Goal: Transaction & Acquisition: Purchase product/service

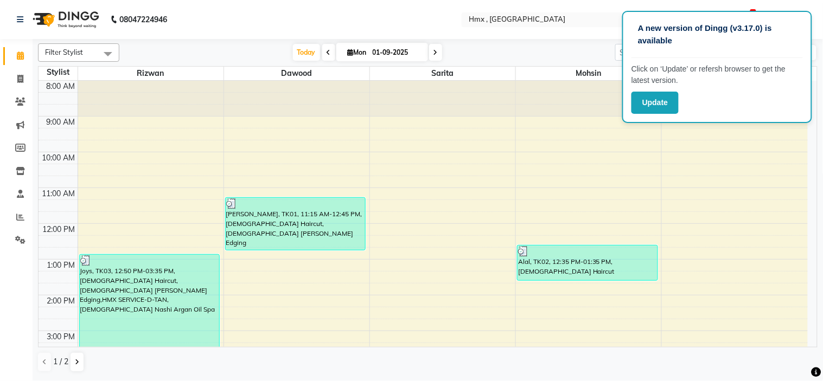
scroll to position [236, 0]
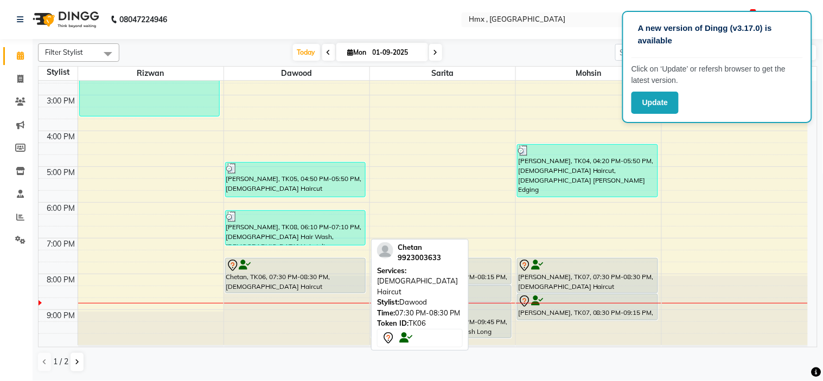
click at [287, 280] on div "Chetan, TK06, 07:30 PM-08:30 PM, [DEMOGRAPHIC_DATA] Haircut" at bounding box center [295, 276] width 139 height 34
select select "7"
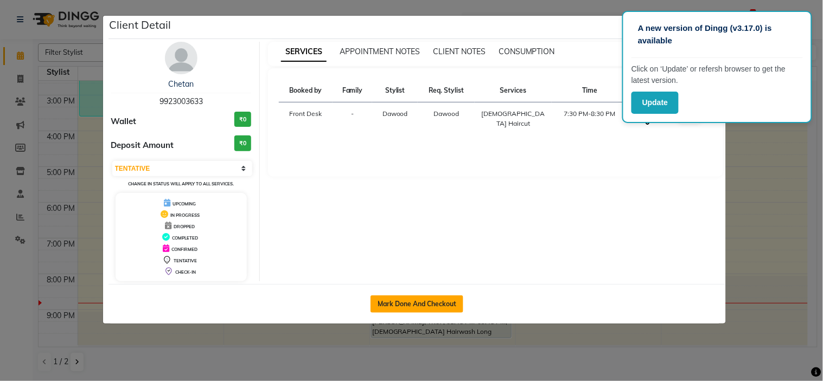
click at [405, 300] on button "Mark Done And Checkout" at bounding box center [416, 304] width 93 height 17
select select "5711"
select select "service"
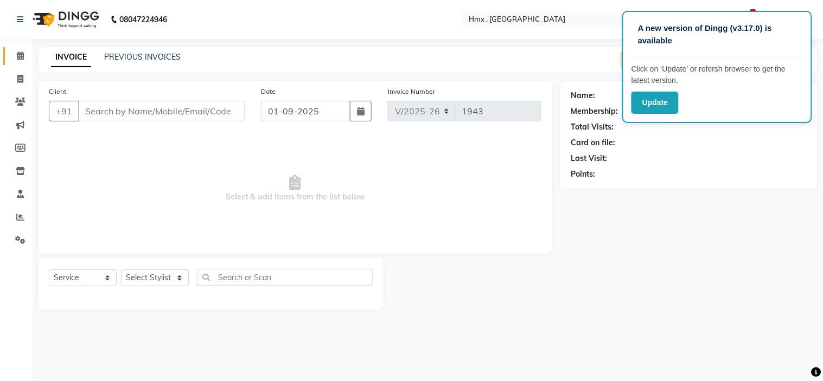
select select "3"
type input "9923003633"
select select "39095"
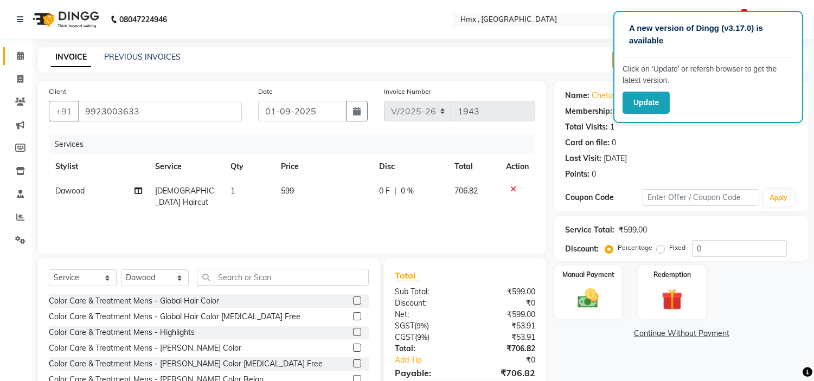
scroll to position [53, 0]
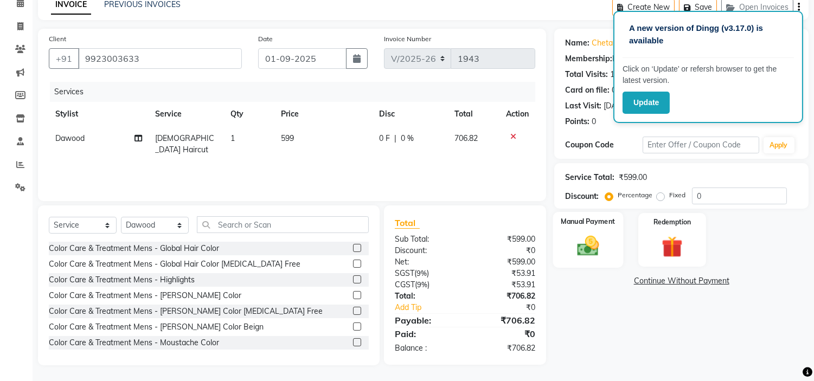
click at [588, 242] on img at bounding box center [589, 246] width 36 height 25
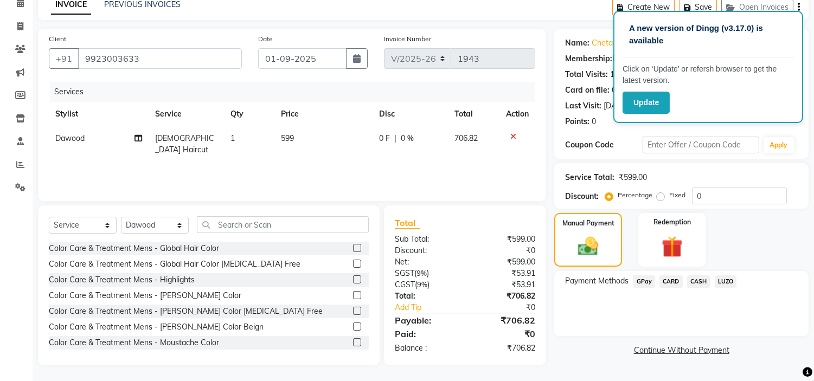
click at [647, 285] on span "GPay" at bounding box center [644, 282] width 22 height 12
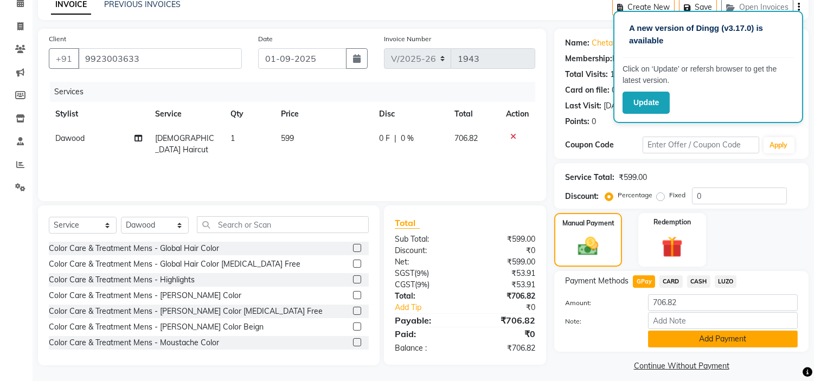
click at [669, 338] on button "Add Payment" at bounding box center [723, 339] width 150 height 17
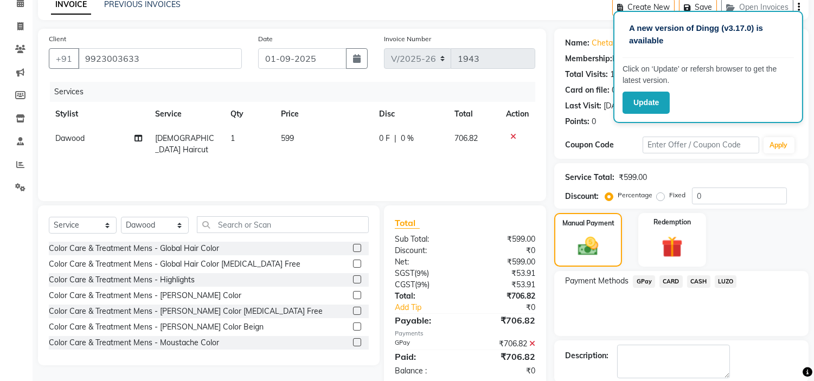
scroll to position [106, 0]
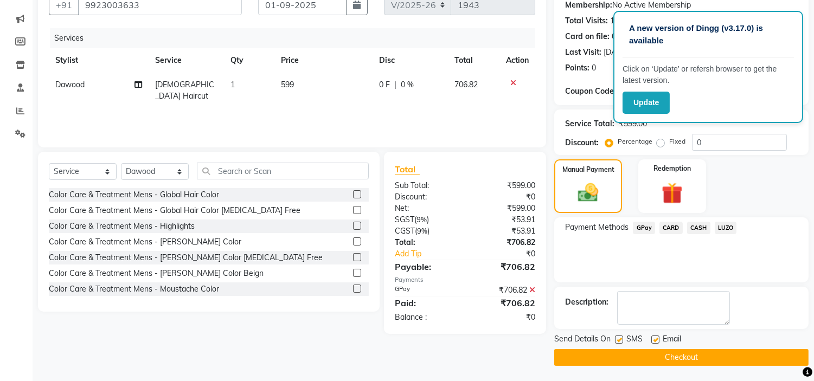
click at [654, 356] on button "Checkout" at bounding box center [681, 357] width 254 height 17
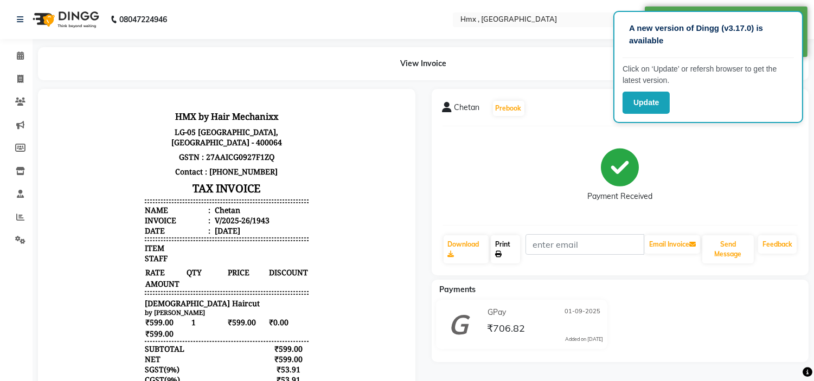
click at [501, 242] on link "Print" at bounding box center [505, 249] width 29 height 28
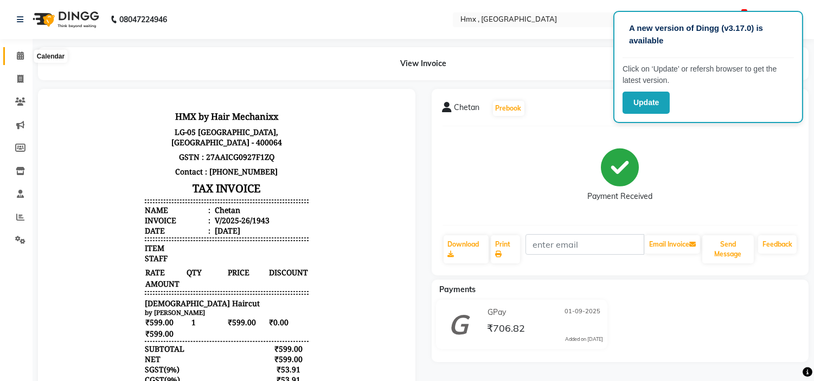
click at [21, 55] on icon at bounding box center [20, 56] width 7 height 8
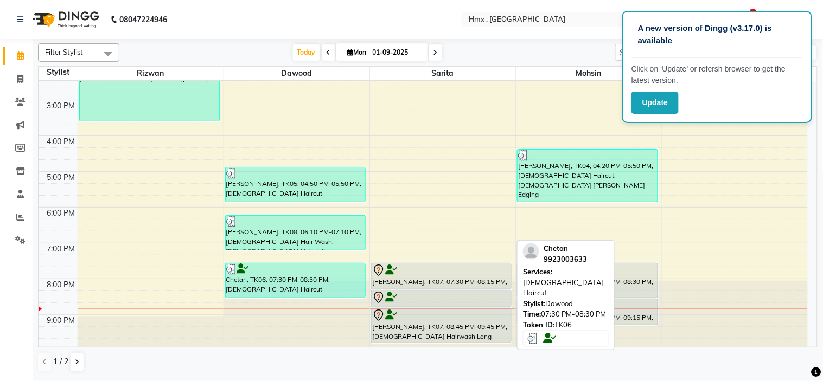
scroll to position [236, 0]
